Goal: Information Seeking & Learning: Learn about a topic

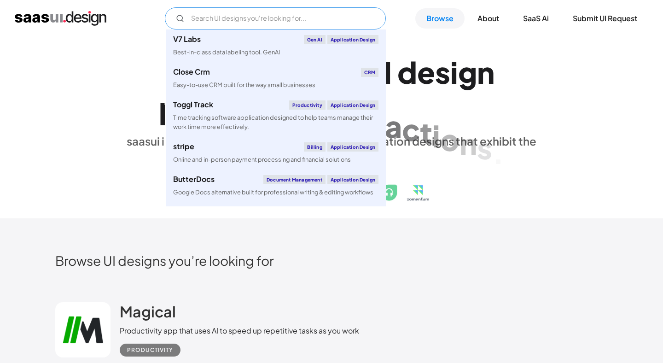
click at [284, 17] on input "Email Form" at bounding box center [275, 18] width 221 height 22
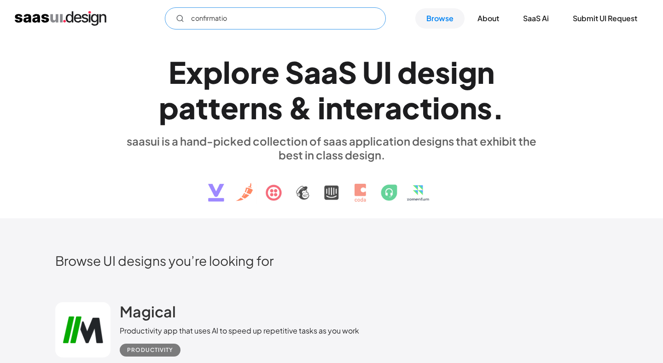
type input "confirmation"
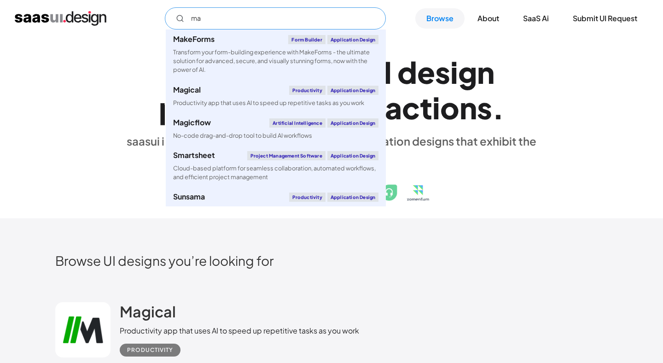
type input "m"
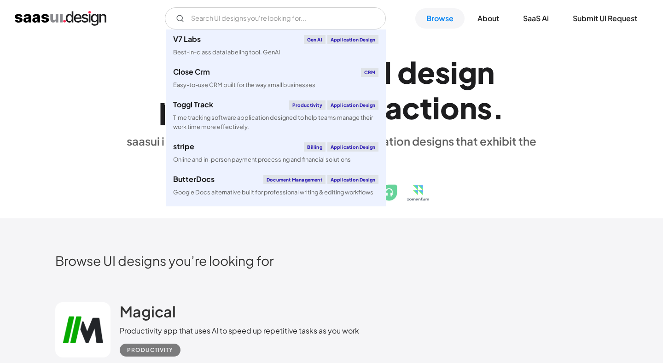
click at [116, 153] on div "E x p l o r e S a a S U I d e s i g n p a t t e r n s & i n t e r a c t i o n s…" at bounding box center [331, 127] width 552 height 165
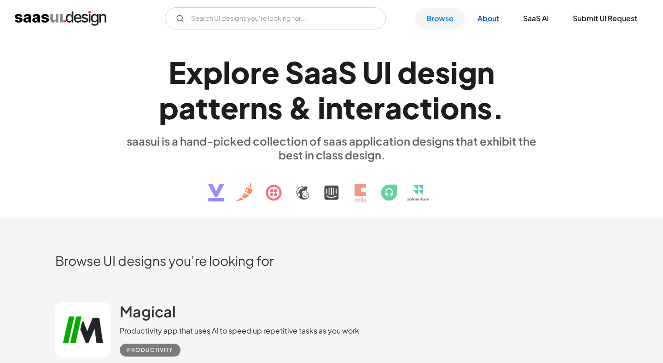
click at [480, 20] on link "About" at bounding box center [488, 18] width 44 height 20
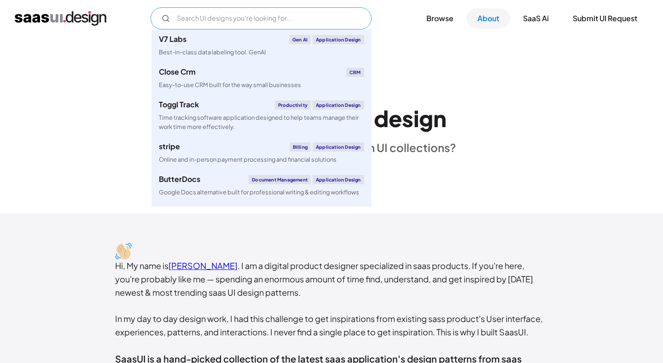
click at [216, 17] on input "Email Form" at bounding box center [260, 18] width 221 height 22
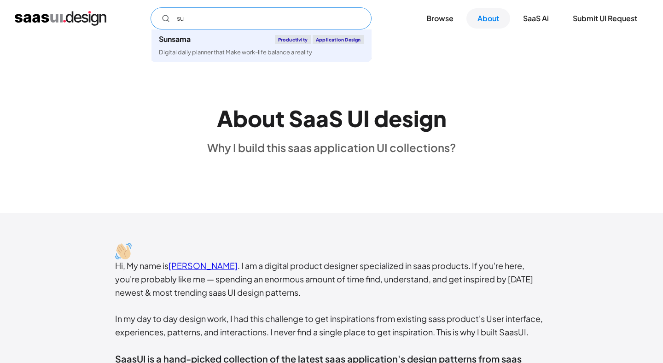
type input "s"
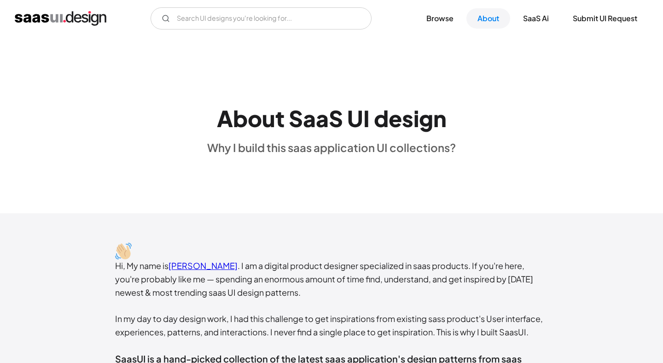
click at [58, 16] on img "home" at bounding box center [61, 18] width 92 height 15
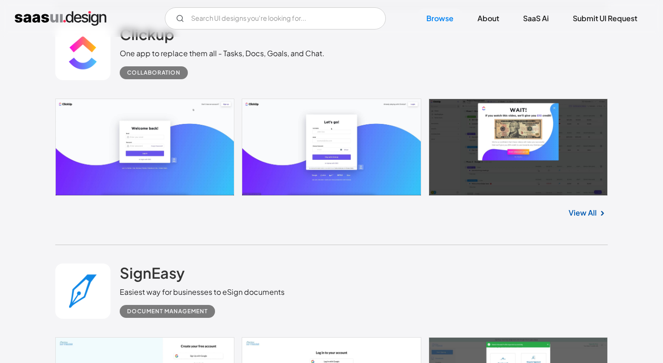
scroll to position [2310, 0]
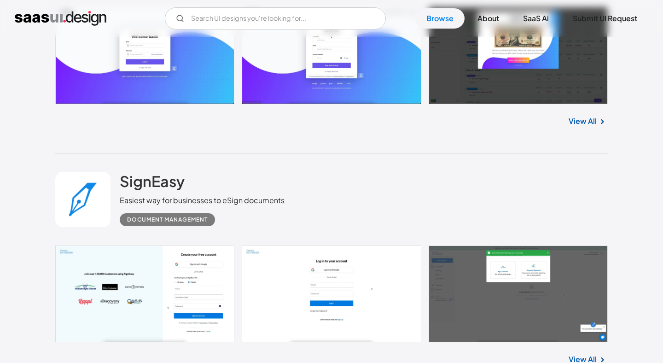
click at [77, 209] on link at bounding box center [82, 199] width 55 height 55
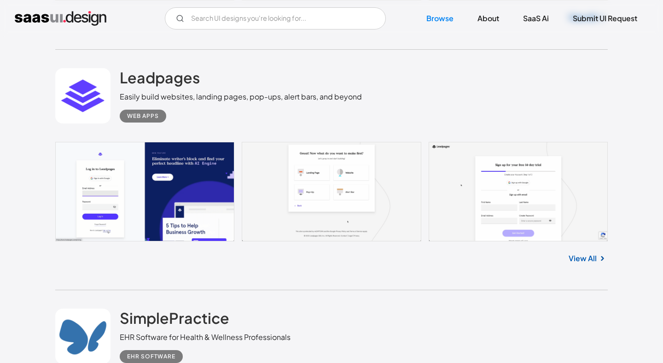
scroll to position [4144, 0]
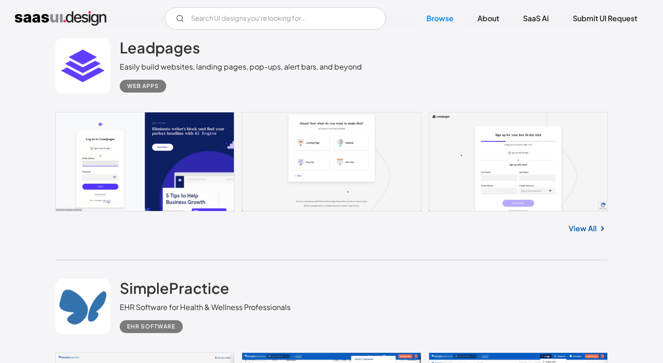
click at [96, 73] on link at bounding box center [82, 65] width 55 height 55
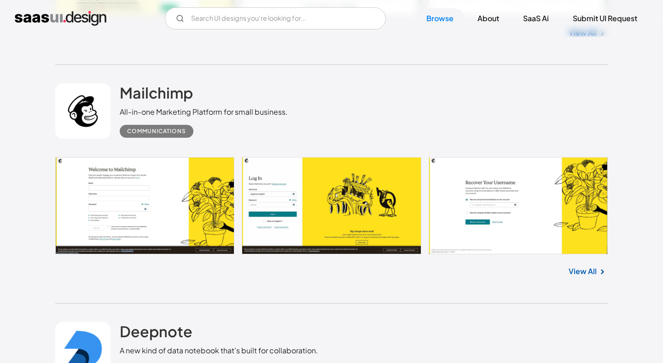
scroll to position [5572, 0]
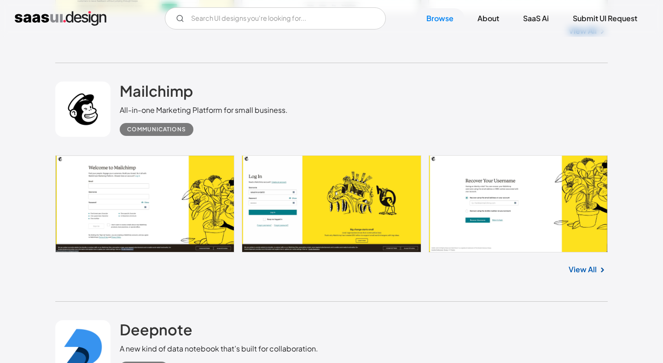
click at [83, 112] on link at bounding box center [82, 108] width 55 height 55
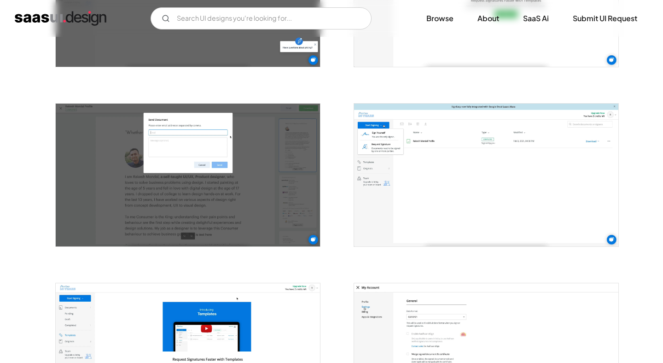
scroll to position [2118, 0]
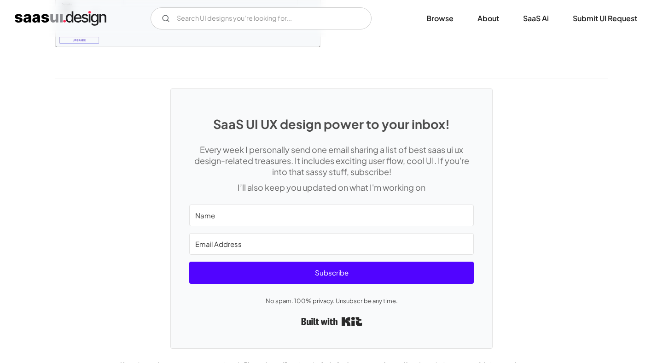
scroll to position [2520, 0]
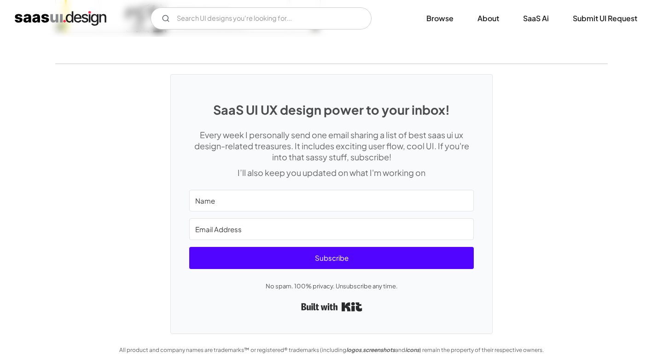
scroll to position [2476, 0]
